Goal: Navigation & Orientation: Understand site structure

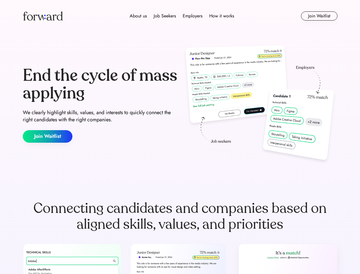
click at [180, 137] on div "End the cycle of mass applying We clearly highlight skills, values, and interes…" at bounding box center [180, 104] width 315 height 123
click at [180, 16] on div "About us Job Seekers Employers How it works" at bounding box center [182, 16] width 225 height 7
click at [43, 16] on img at bounding box center [43, 15] width 40 height 9
click at [182, 16] on div "About us Job Seekers Employers How it works" at bounding box center [182, 16] width 225 height 7
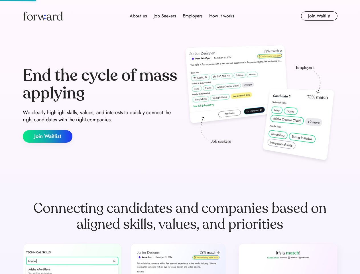
click at [138, 16] on div "About us" at bounding box center [138, 16] width 17 height 7
click at [165, 16] on div "Job Seekers" at bounding box center [165, 16] width 22 height 7
click at [192, 16] on div "Employers" at bounding box center [193, 16] width 20 height 7
click at [221, 16] on div "How it works" at bounding box center [221, 16] width 25 height 7
click at [319, 16] on button "Join Waitlist" at bounding box center [319, 15] width 36 height 9
